Goal: Task Accomplishment & Management: Complete application form

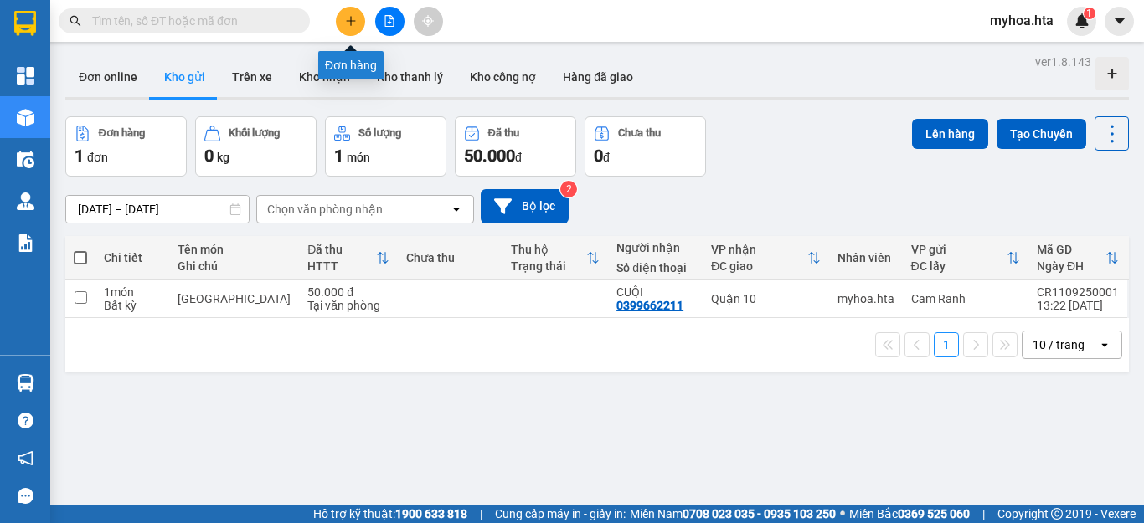
click at [352, 22] on icon "plus" at bounding box center [351, 21] width 12 height 12
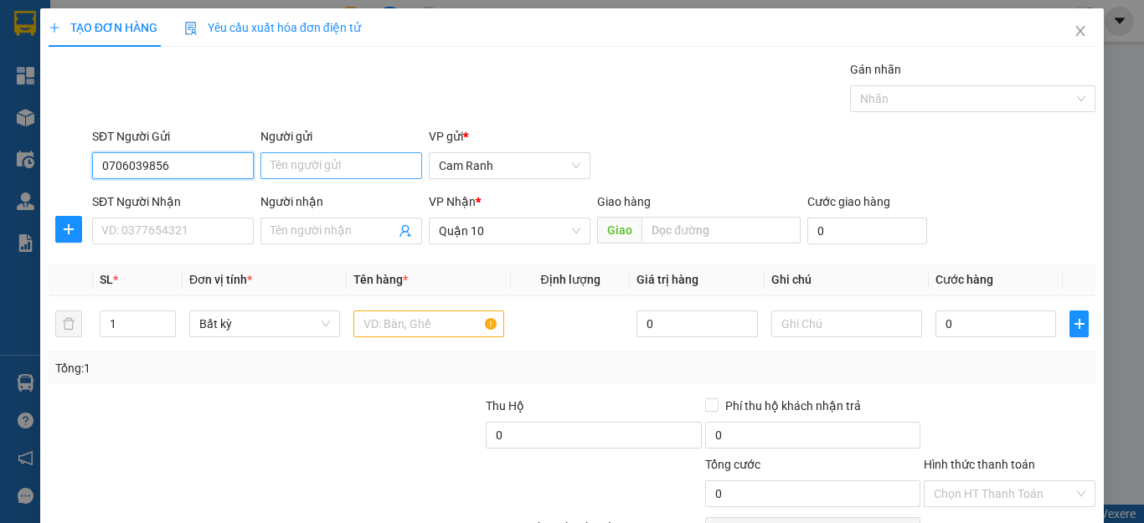
type input "0706039856"
click at [320, 168] on input "Người gửi" at bounding box center [341, 165] width 162 height 27
type input "H"
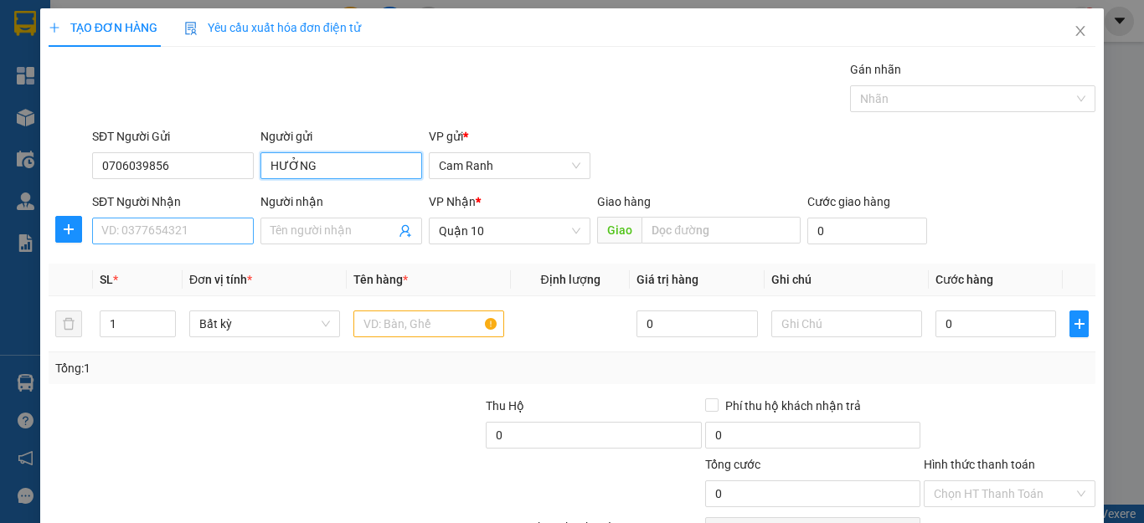
type input "HƯỞNG"
click at [139, 234] on input "SĐT Người Nhận" at bounding box center [173, 231] width 162 height 27
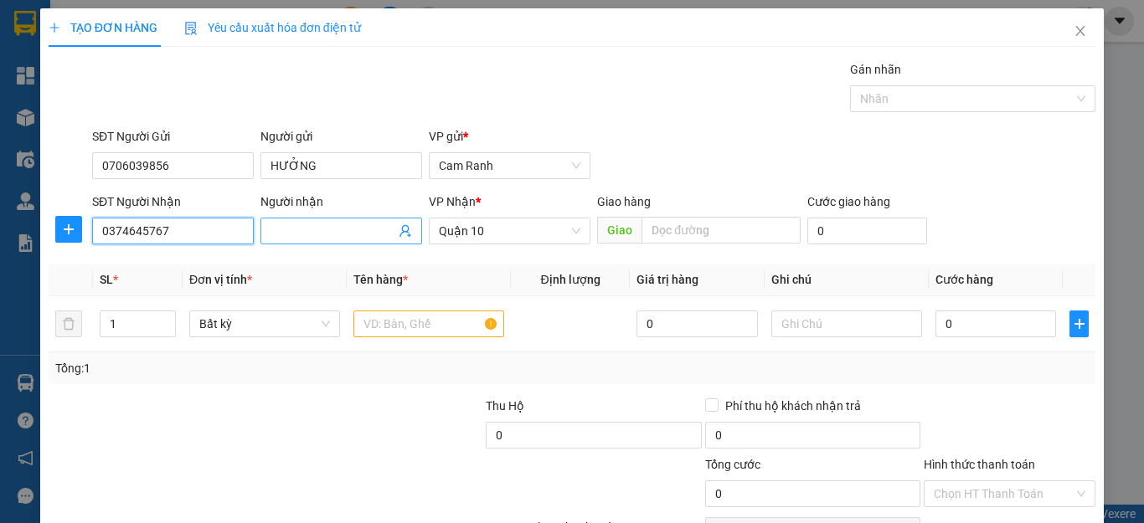
type input "0374645767"
click at [332, 237] on input "Người nhận" at bounding box center [332, 231] width 125 height 18
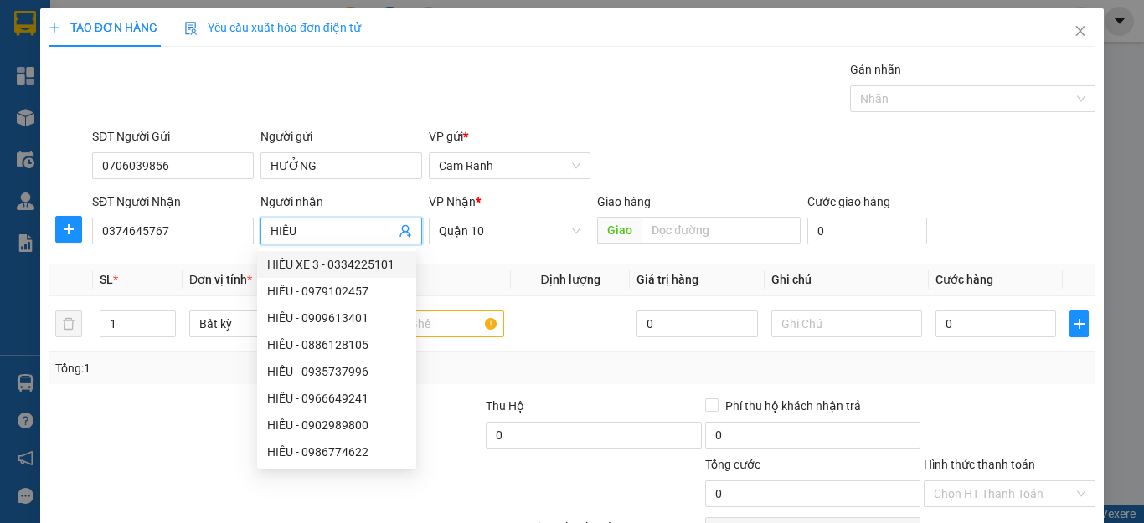
click at [322, 232] on input "HIẾU" at bounding box center [332, 231] width 125 height 18
type input "HIẾU"
click at [568, 337] on td at bounding box center [570, 324] width 119 height 56
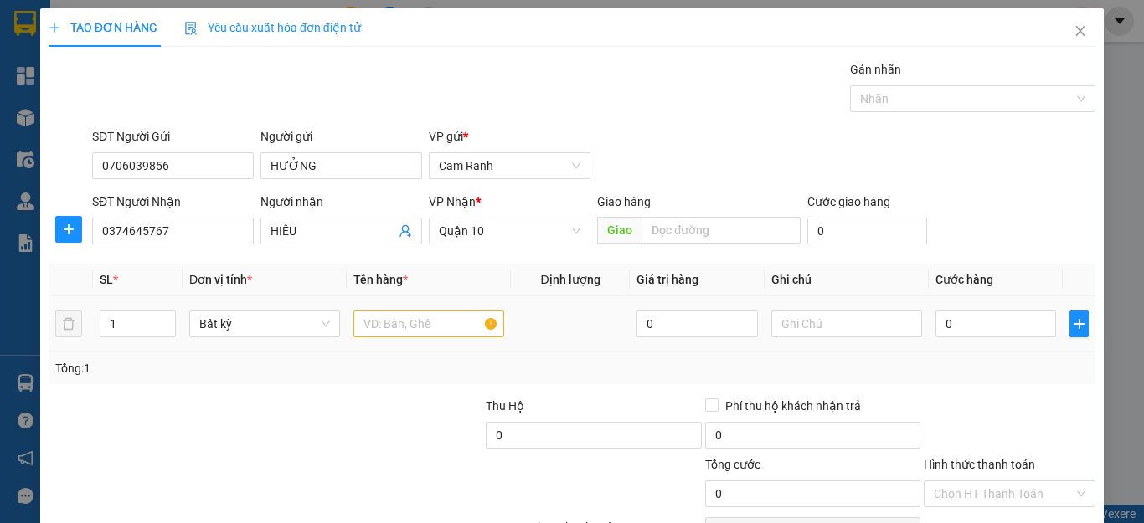
click at [568, 337] on td at bounding box center [570, 324] width 119 height 56
click at [404, 325] on input "text" at bounding box center [428, 324] width 151 height 27
click at [960, 330] on input "0" at bounding box center [995, 324] width 121 height 27
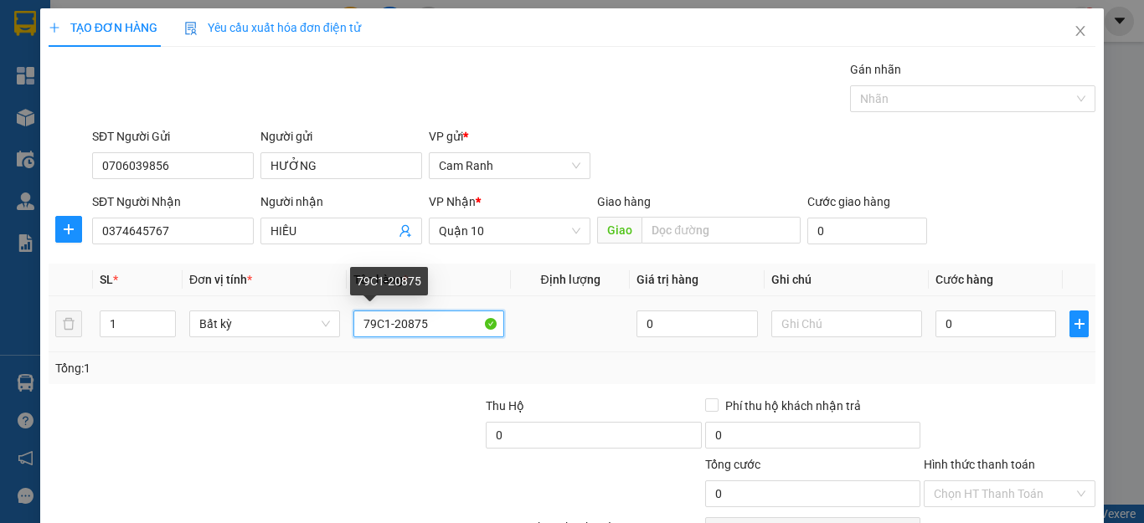
click at [433, 321] on input "79C1-20875" at bounding box center [428, 324] width 151 height 27
type input "79C1-20875+GIỎ ĐỒ+CK"
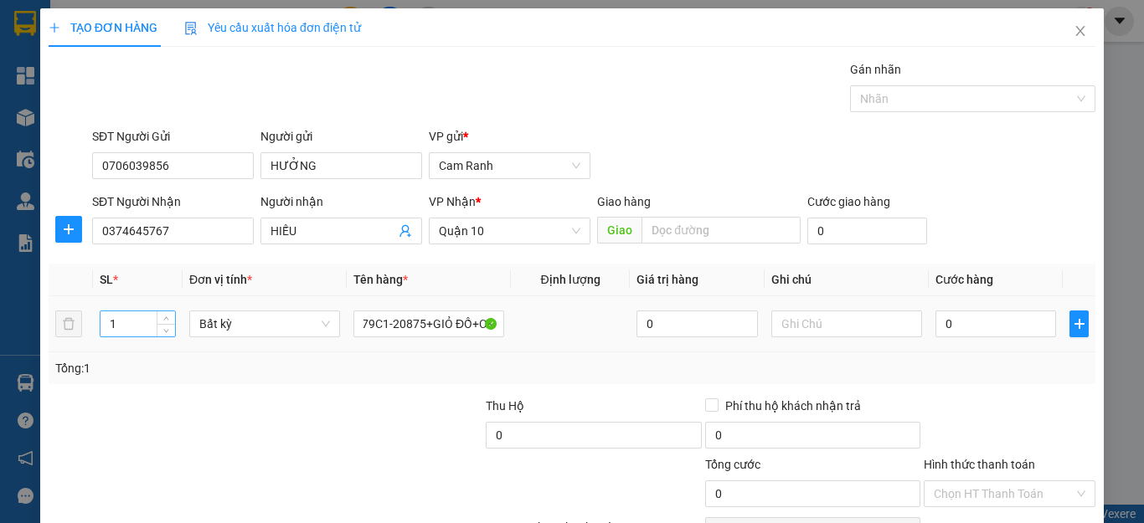
scroll to position [0, 0]
click at [118, 325] on input "1" at bounding box center [137, 323] width 75 height 25
click at [166, 317] on icon "up" at bounding box center [166, 320] width 6 height 6
type input "3"
click at [166, 317] on icon "up" at bounding box center [166, 320] width 6 height 6
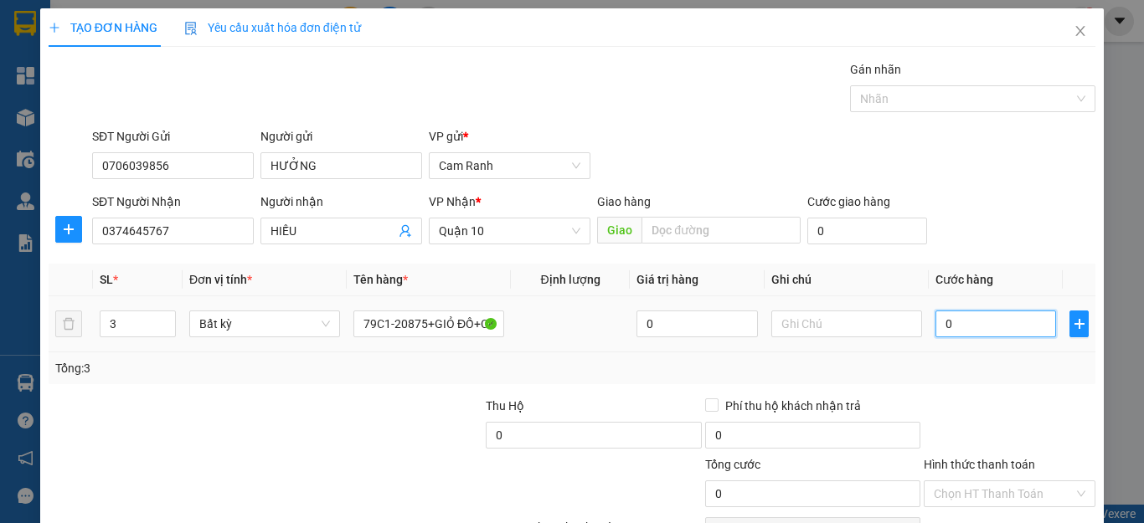
click at [951, 331] on input "0" at bounding box center [995, 324] width 121 height 27
type input "3"
type input "38"
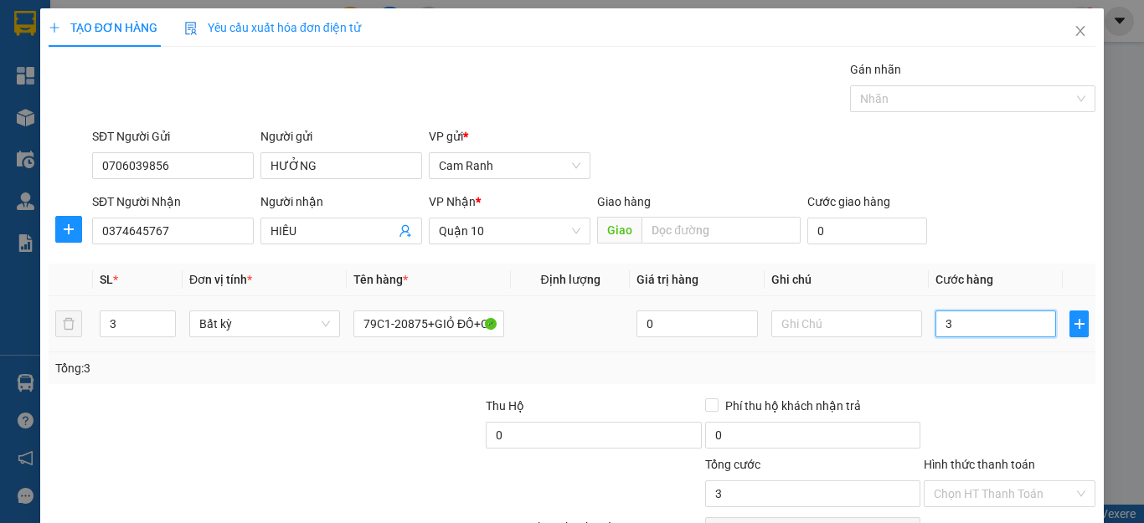
type input "38"
type input "380"
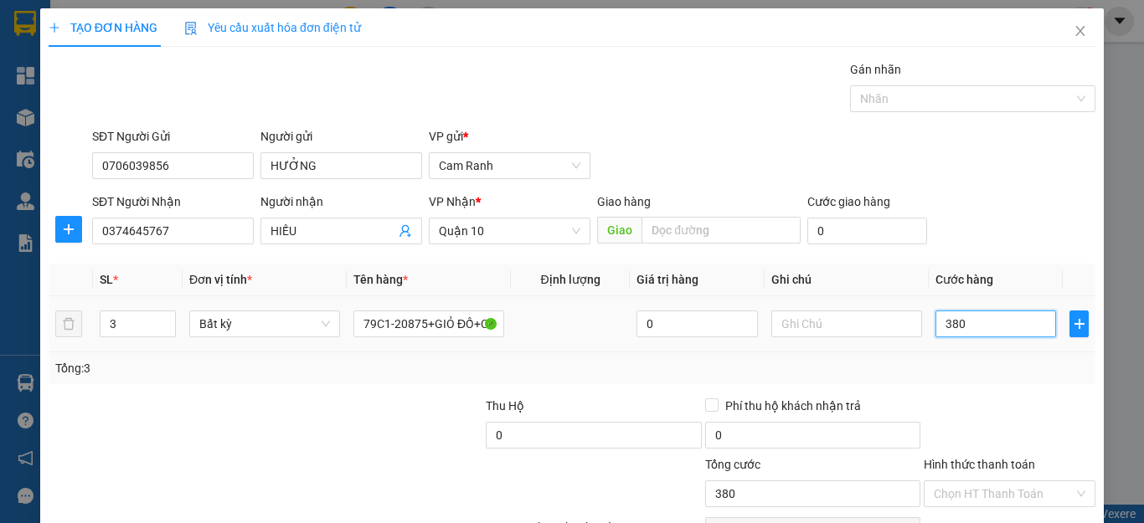
type input "3.800"
type input "38.000"
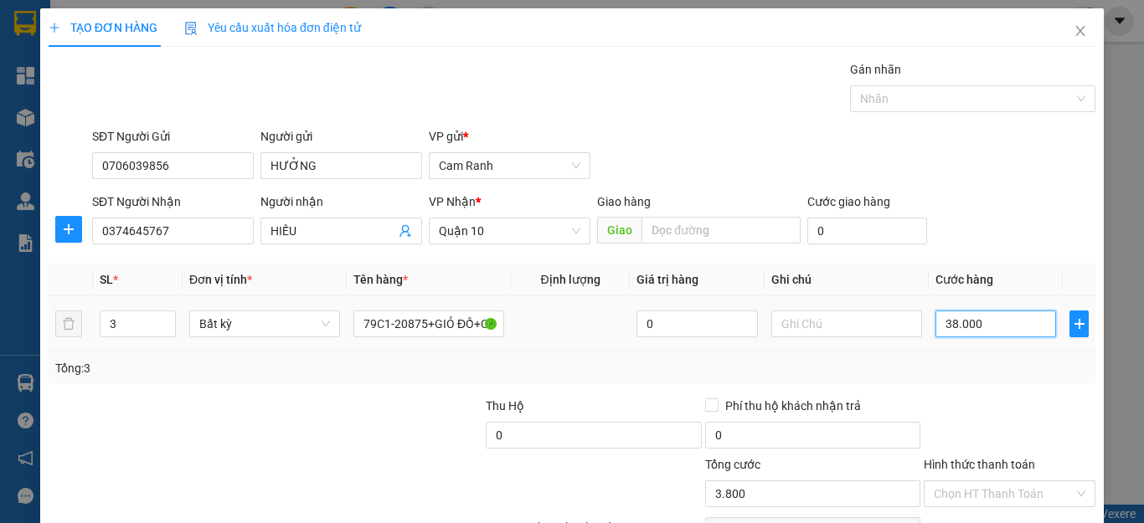
type input "38.000"
type input "380.000"
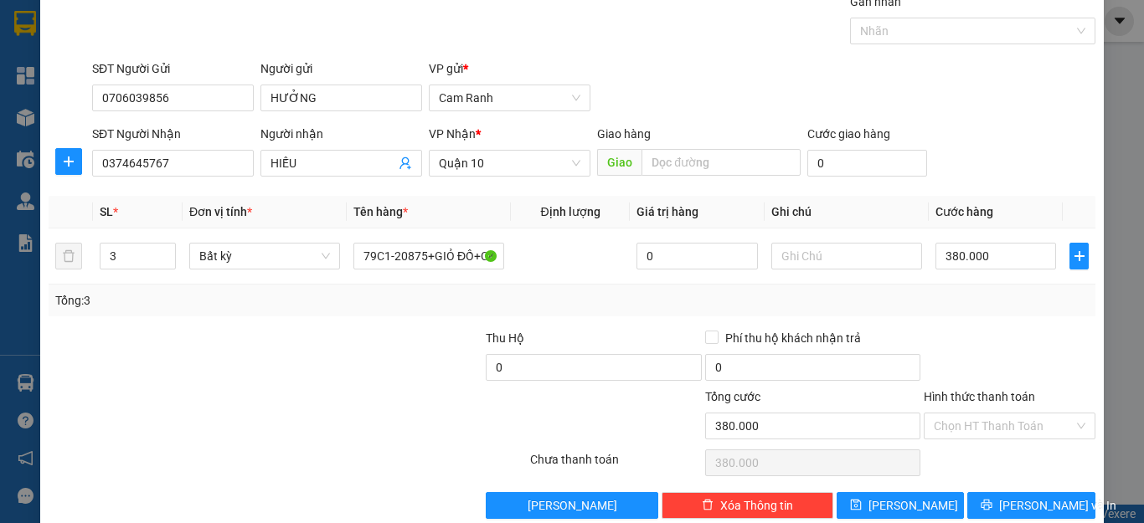
scroll to position [92, 0]
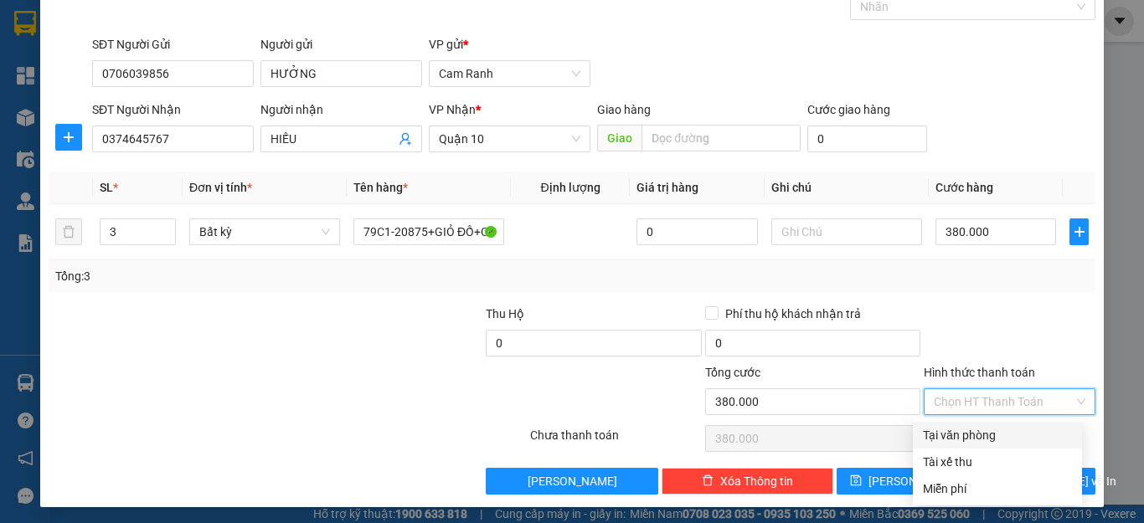
click at [1027, 399] on input "Hình thức thanh toán" at bounding box center [1003, 401] width 140 height 25
click at [984, 429] on div "Tại văn phòng" at bounding box center [997, 435] width 149 height 18
type input "0"
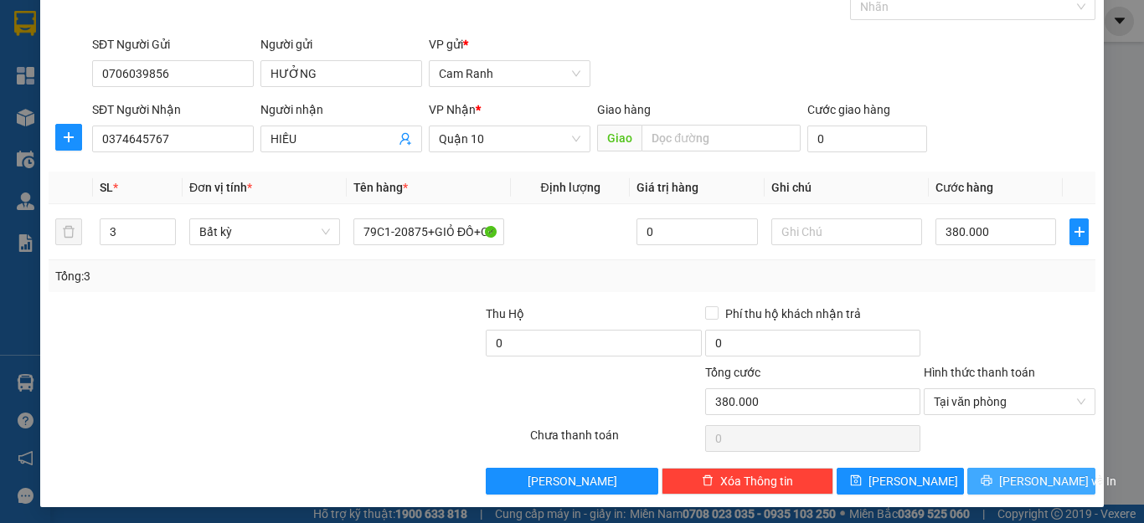
click at [1033, 474] on span "[PERSON_NAME] và In" at bounding box center [1057, 481] width 117 height 18
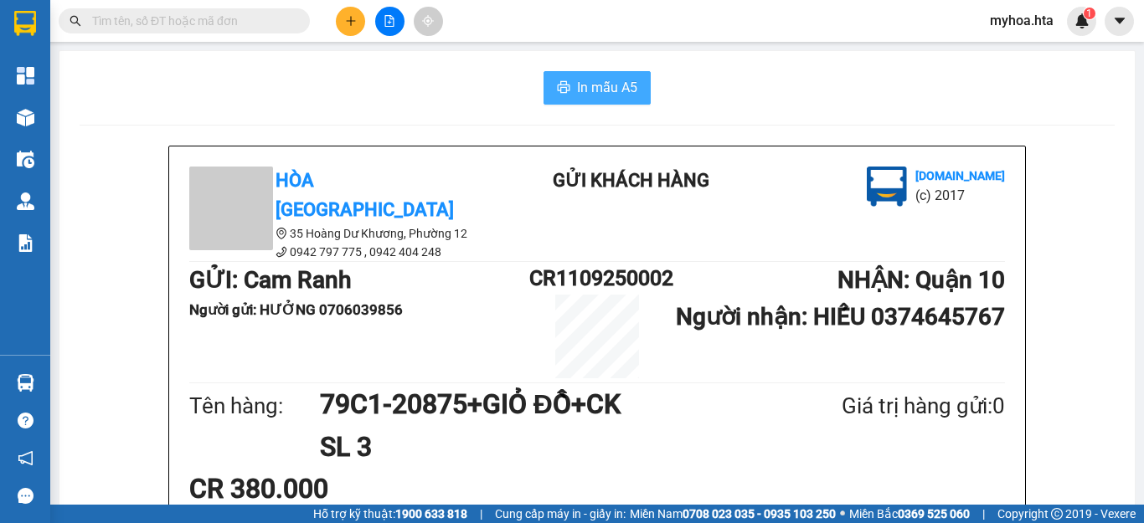
click at [594, 90] on span "In mẫu A5" at bounding box center [607, 87] width 60 height 21
click at [615, 90] on span "In mẫu A5" at bounding box center [607, 87] width 60 height 21
